Goal: Transaction & Acquisition: Book appointment/travel/reservation

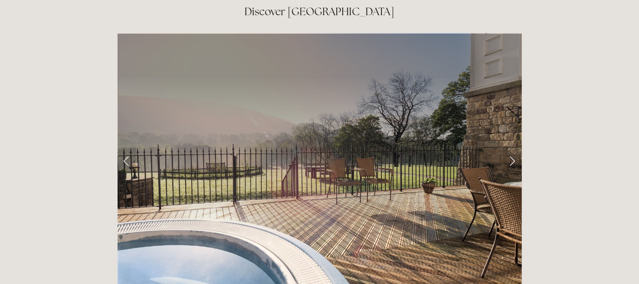
scroll to position [1373, 0]
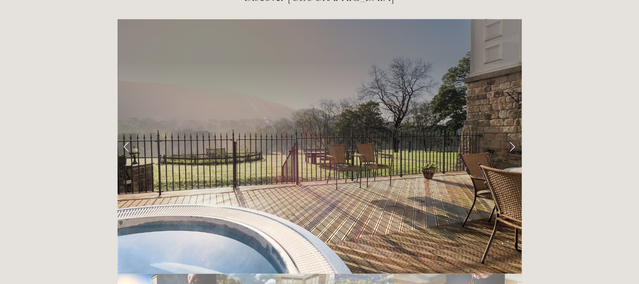
drag, startPoint x: 641, startPoint y: 17, endPoint x: 648, endPoint y: 148, distance: 131.3
click at [639, 148] on html "Rooms Rooms Your Stay Book a stay Offers Spa Spa About" at bounding box center [319, 57] width 639 height 2861
click at [512, 134] on link "Next Slide" at bounding box center [512, 146] width 19 height 25
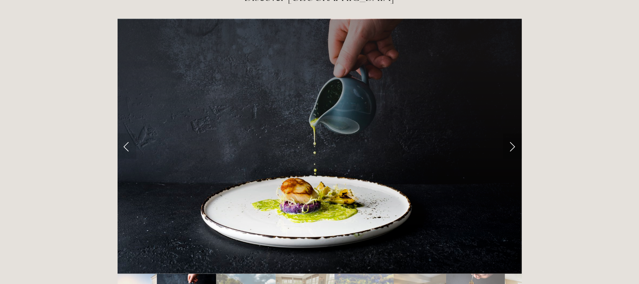
click at [512, 134] on link "Next Slide" at bounding box center [512, 146] width 19 height 25
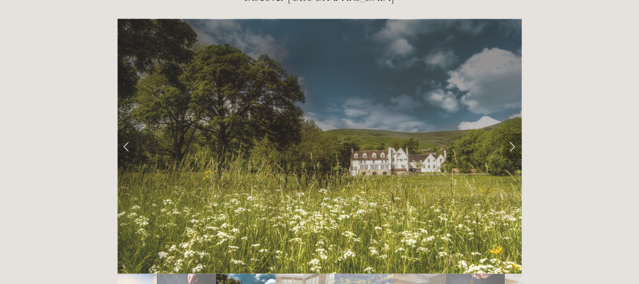
click at [512, 134] on link "Next Slide" at bounding box center [512, 146] width 19 height 25
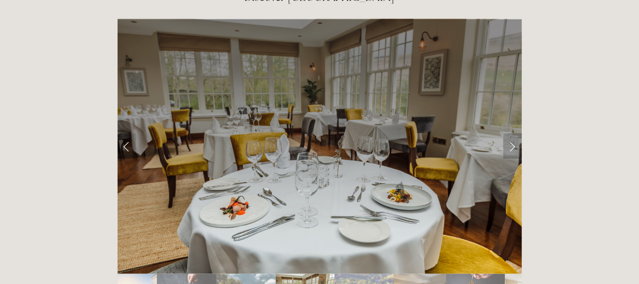
click at [512, 134] on link "Next Slide" at bounding box center [512, 146] width 19 height 25
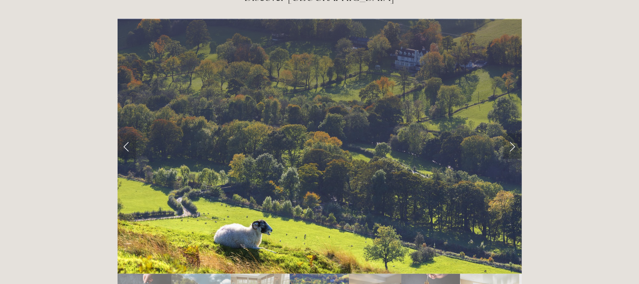
click at [512, 134] on link "Next Slide" at bounding box center [512, 146] width 19 height 25
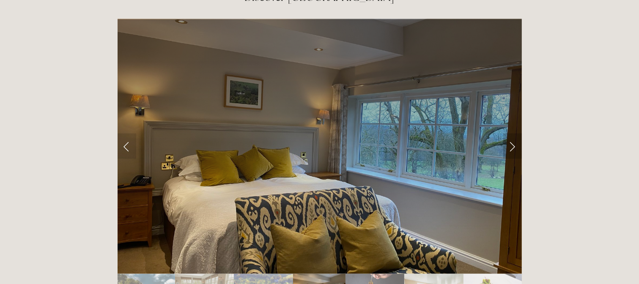
click at [512, 134] on link "Next Slide" at bounding box center [512, 146] width 19 height 25
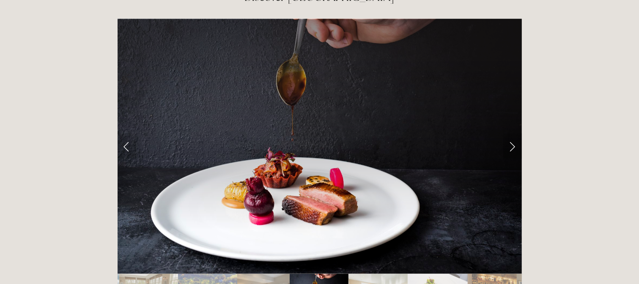
click at [512, 134] on link "Next Slide" at bounding box center [512, 146] width 19 height 25
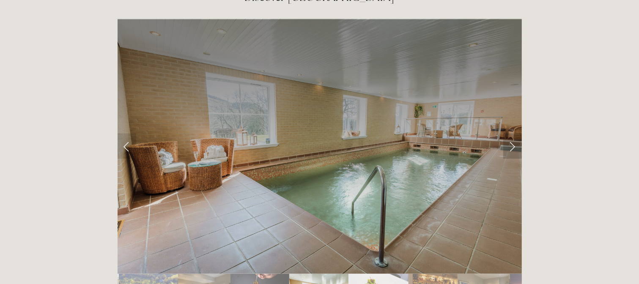
click at [512, 134] on link "Next Slide" at bounding box center [512, 146] width 19 height 25
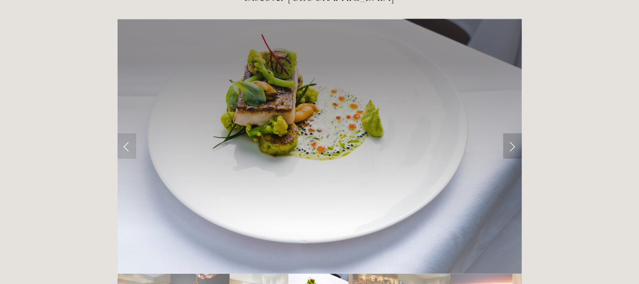
click at [512, 134] on link "Next Slide" at bounding box center [512, 146] width 19 height 25
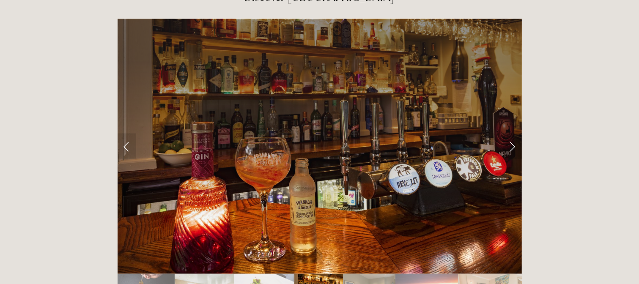
click at [512, 134] on link "Next Slide" at bounding box center [512, 146] width 19 height 25
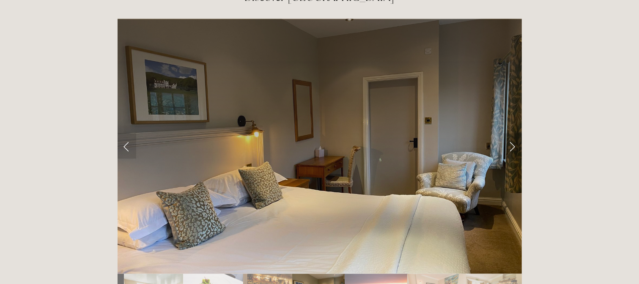
click at [512, 134] on link "Next Slide" at bounding box center [512, 146] width 19 height 25
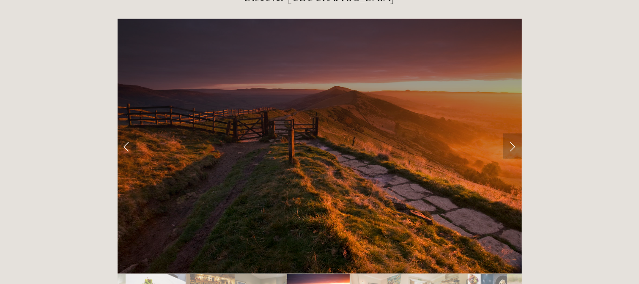
click at [512, 134] on link "Next Slide" at bounding box center [512, 146] width 19 height 25
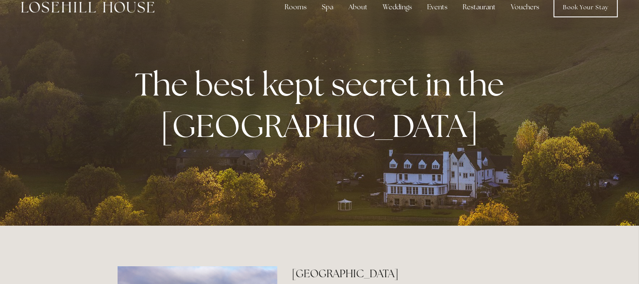
scroll to position [0, 0]
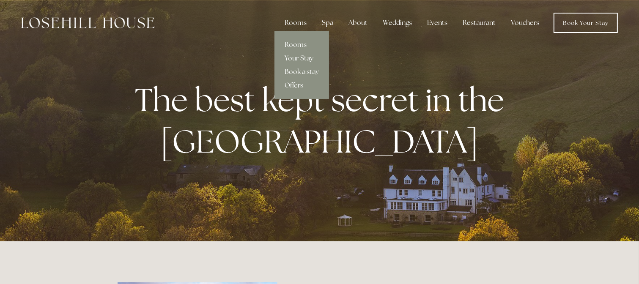
click at [297, 82] on link "Offers" at bounding box center [301, 86] width 55 height 14
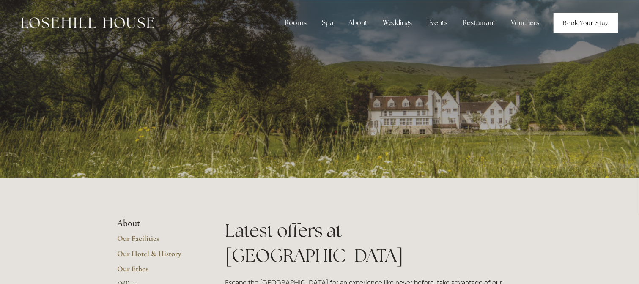
click at [589, 18] on link "Book Your Stay" at bounding box center [586, 23] width 64 height 20
